Goal: Information Seeking & Learning: Understand process/instructions

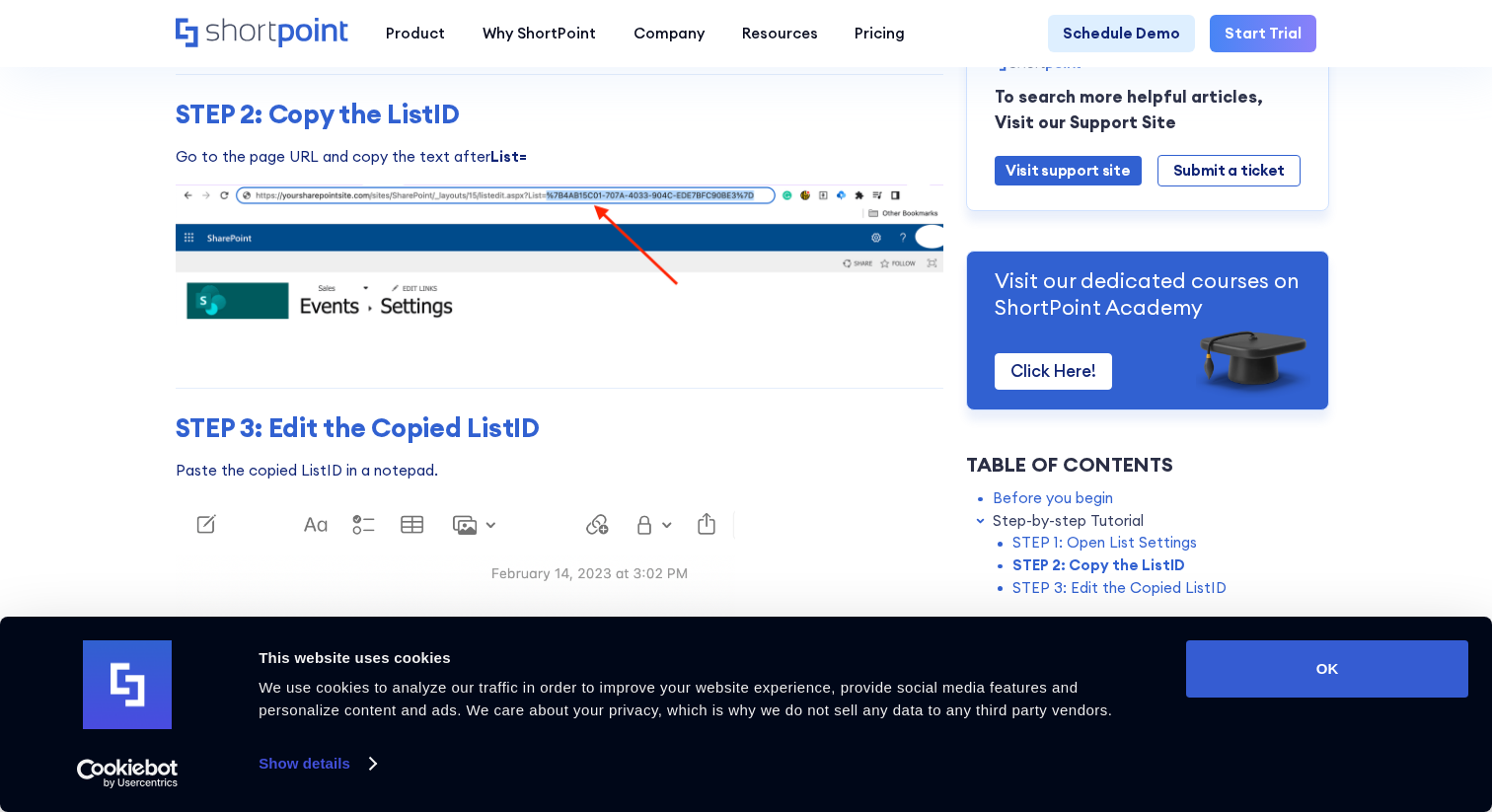
scroll to position [2512, 0]
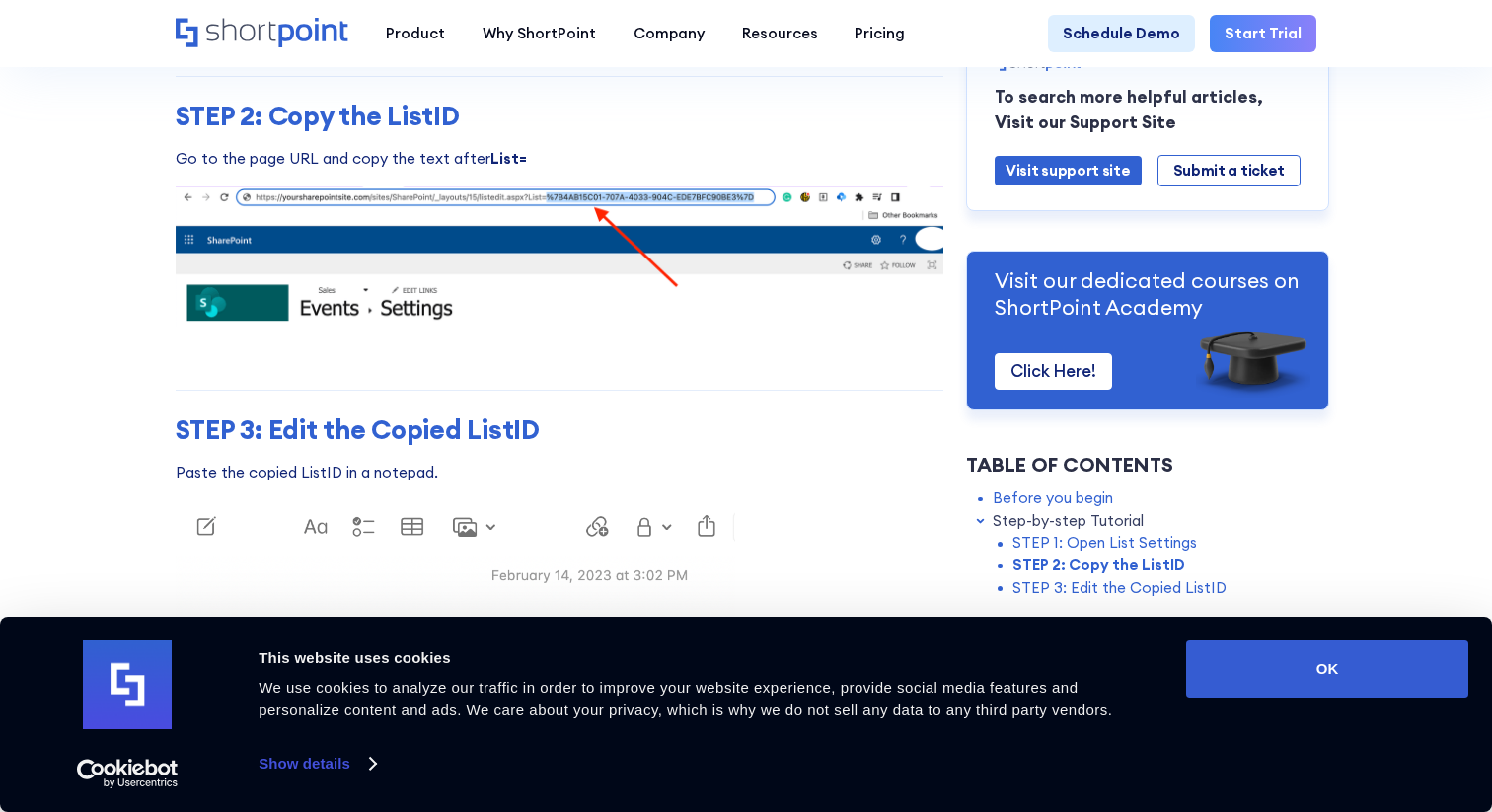
click at [504, 425] on h3 "STEP 3: Edit the Copied ListID" at bounding box center [560, 430] width 768 height 32
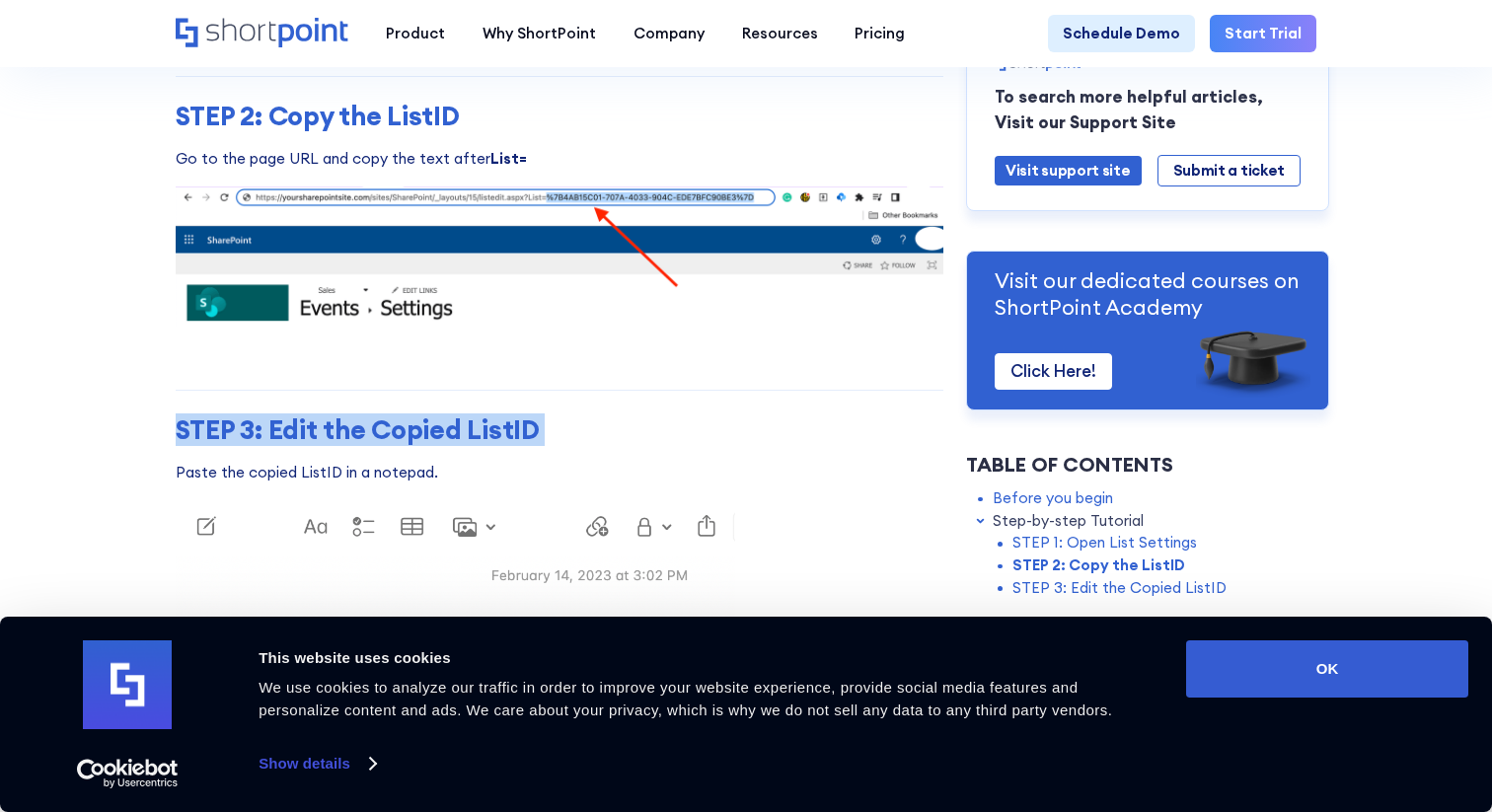
click at [504, 437] on h3 "STEP 3: Edit the Copied ListID" at bounding box center [560, 430] width 768 height 32
drag, startPoint x: 545, startPoint y: 430, endPoint x: 373, endPoint y: 413, distance: 172.8
click at [373, 414] on h3 "STEP 3: Edit the Copied ListID" at bounding box center [560, 430] width 768 height 32
click at [374, 430] on h3 "STEP 3: Edit the Copied ListID" at bounding box center [560, 430] width 768 height 32
drag, startPoint x: 374, startPoint y: 430, endPoint x: 590, endPoint y: 430, distance: 216.0
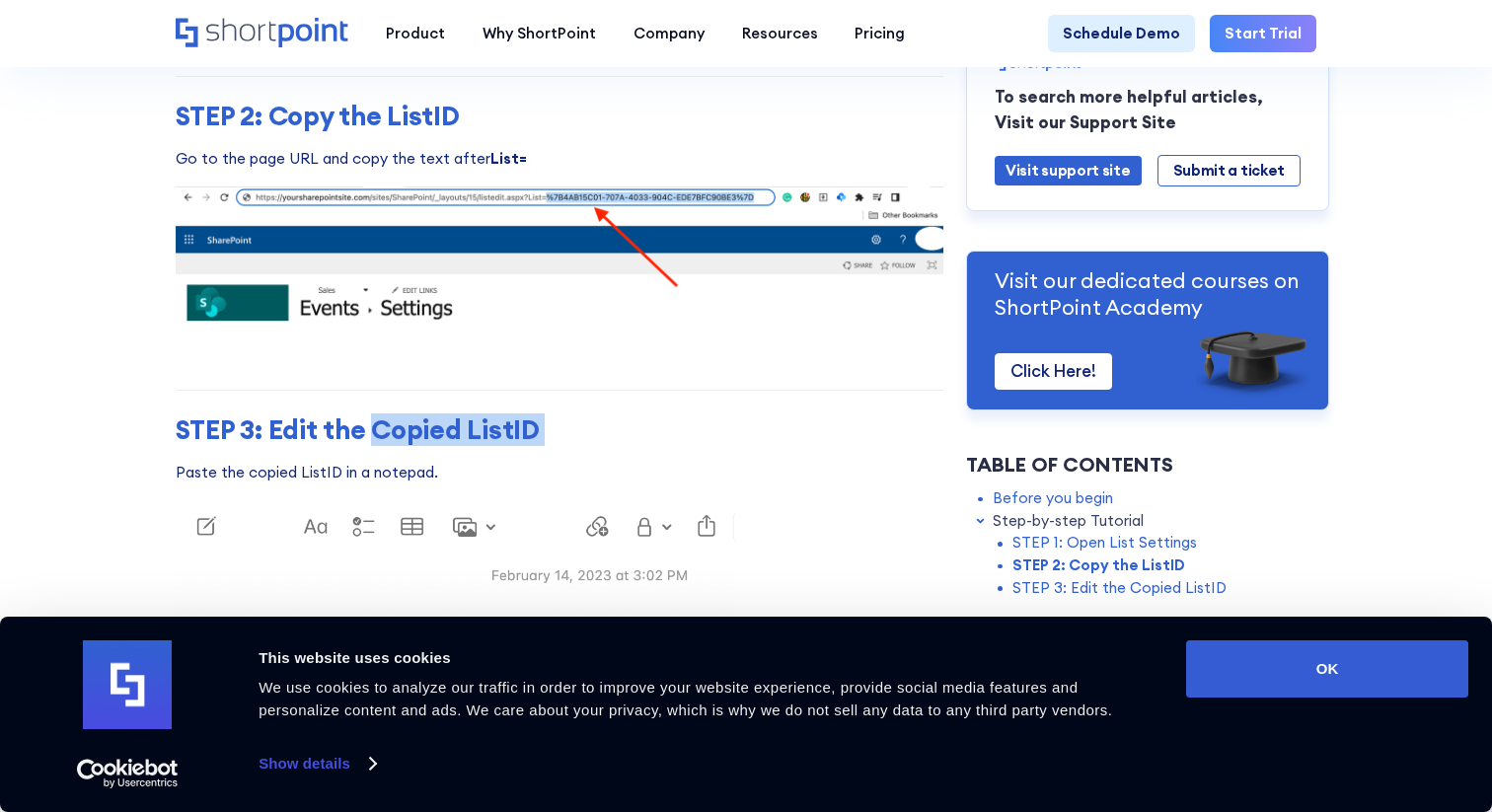
click at [590, 430] on h3 "STEP 3: Edit the Copied ListID" at bounding box center [560, 430] width 768 height 32
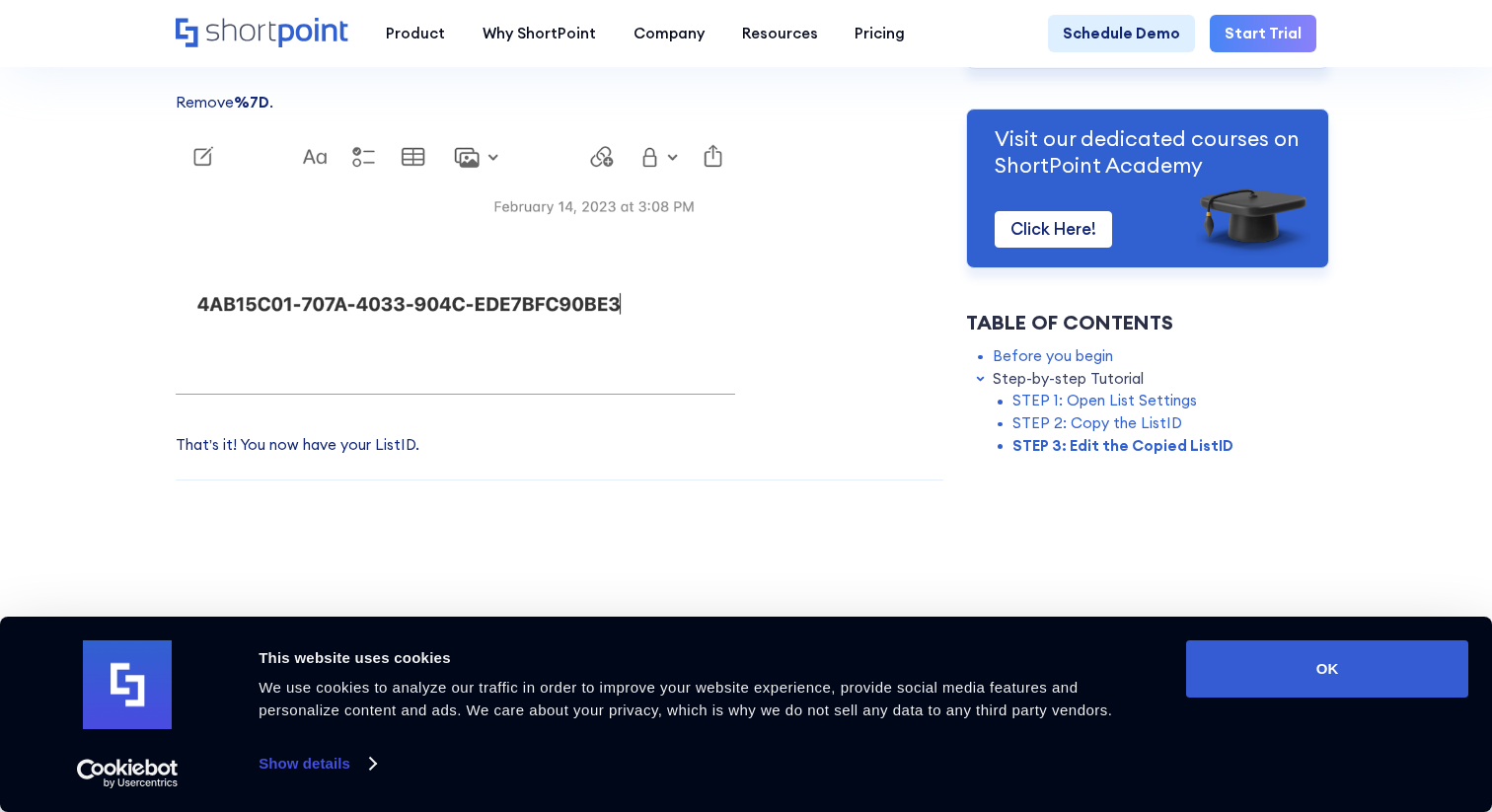
scroll to position [3620, 0]
